Goal: Task Accomplishment & Management: Manage account settings

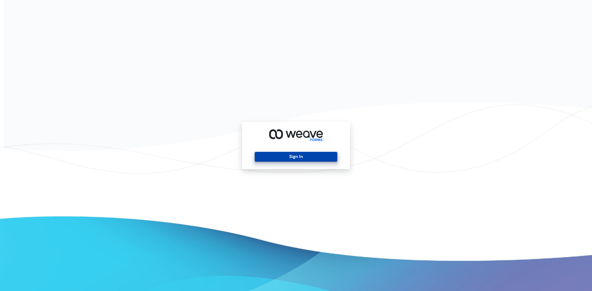
click at [305, 155] on button "Sign In" at bounding box center [296, 157] width 82 height 10
